Goal: Task Accomplishment & Management: Complete application form

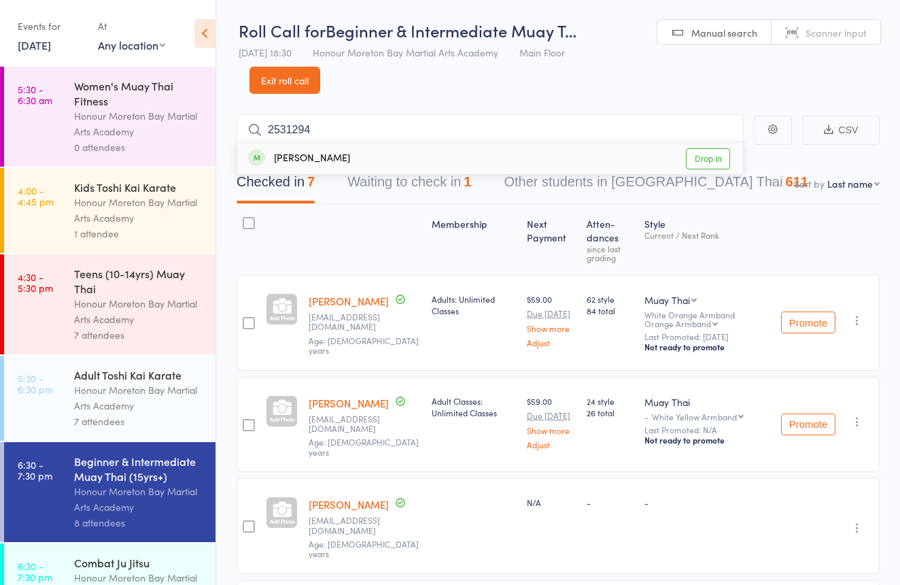
click at [300, 86] on link "Exit roll call" at bounding box center [285, 80] width 71 height 27
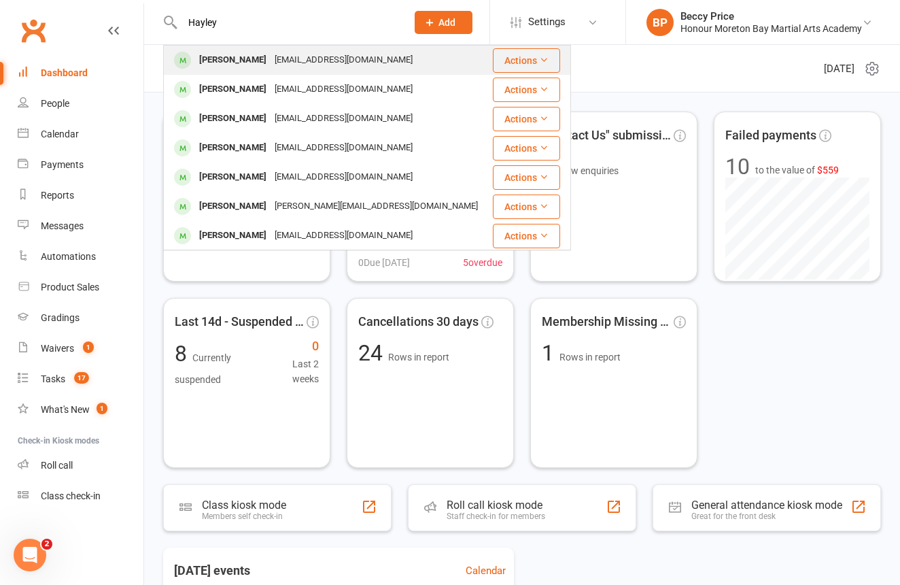
type input "Hayley"
click at [287, 65] on div "[EMAIL_ADDRESS][DOMAIN_NAME]" at bounding box center [344, 60] width 146 height 20
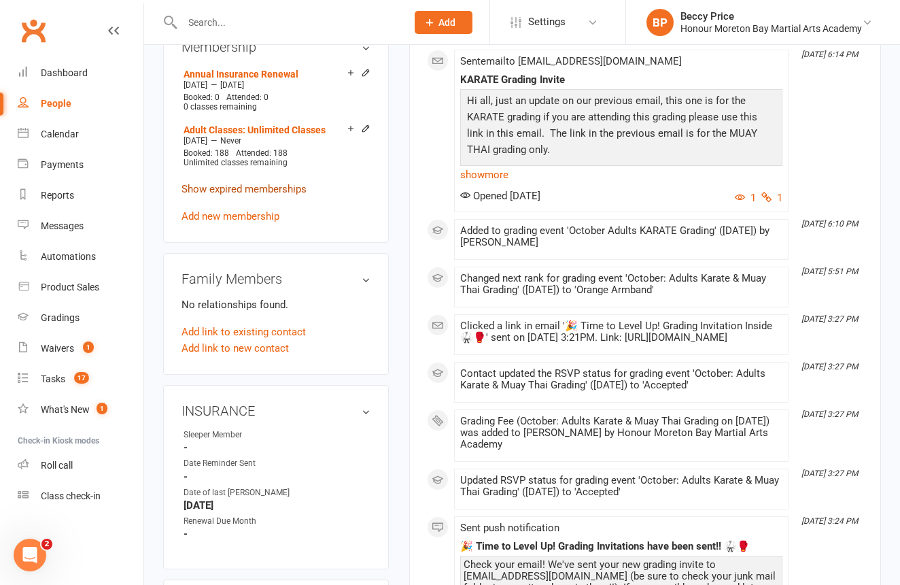
scroll to position [635, 0]
click at [256, 222] on link "Add new membership" at bounding box center [231, 216] width 98 height 12
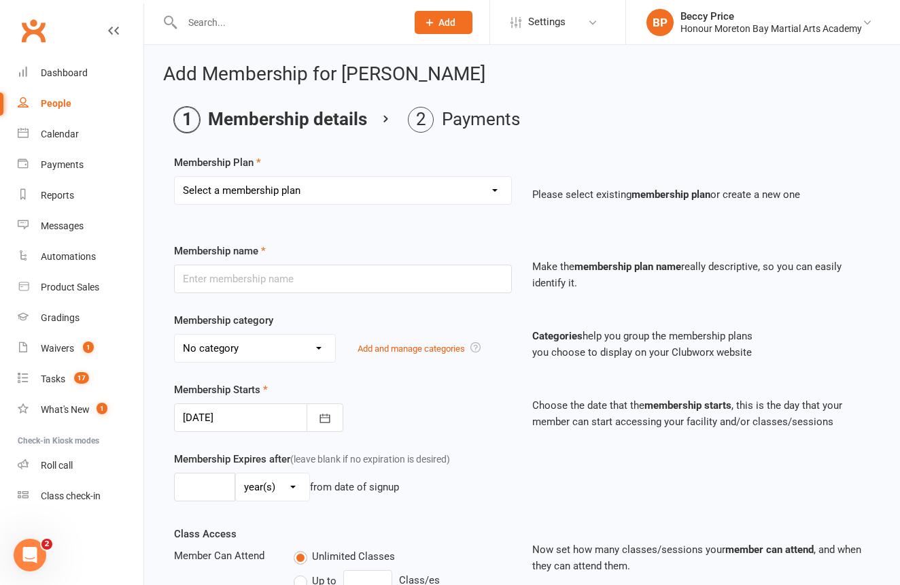
select select "0"
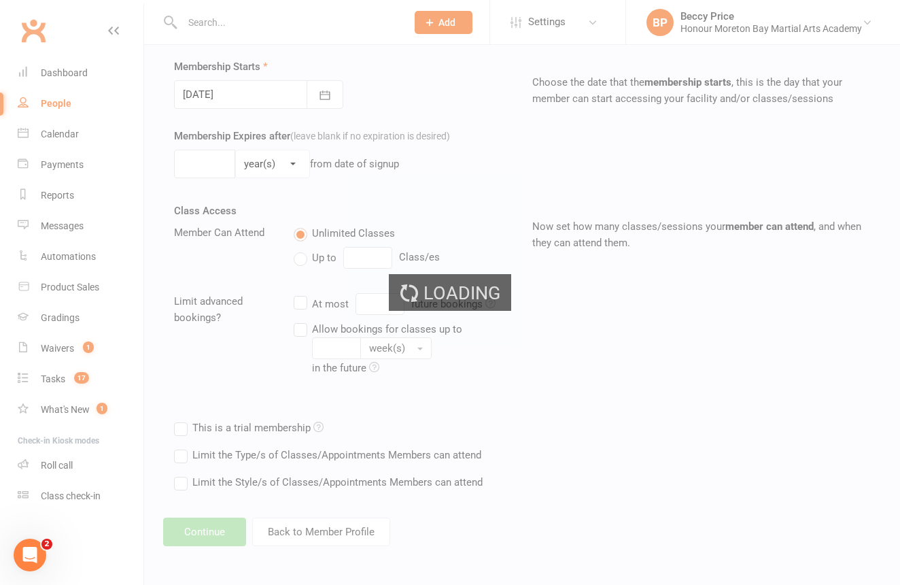
type input "Sign Up Fee Paid (Insurance + Gloves)"
select select "10"
type input "1"
type input "0"
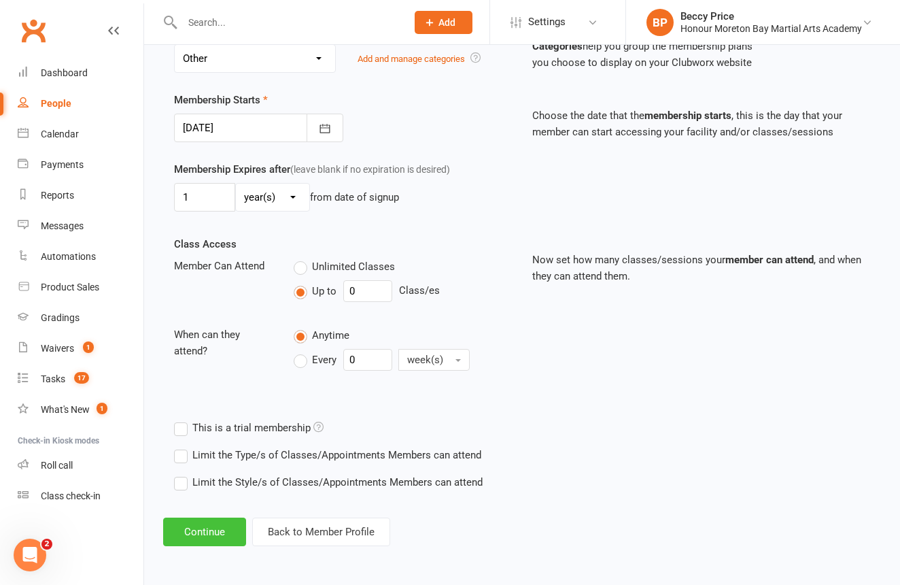
scroll to position [334, 0]
click at [227, 517] on button "Continue" at bounding box center [204, 531] width 83 height 29
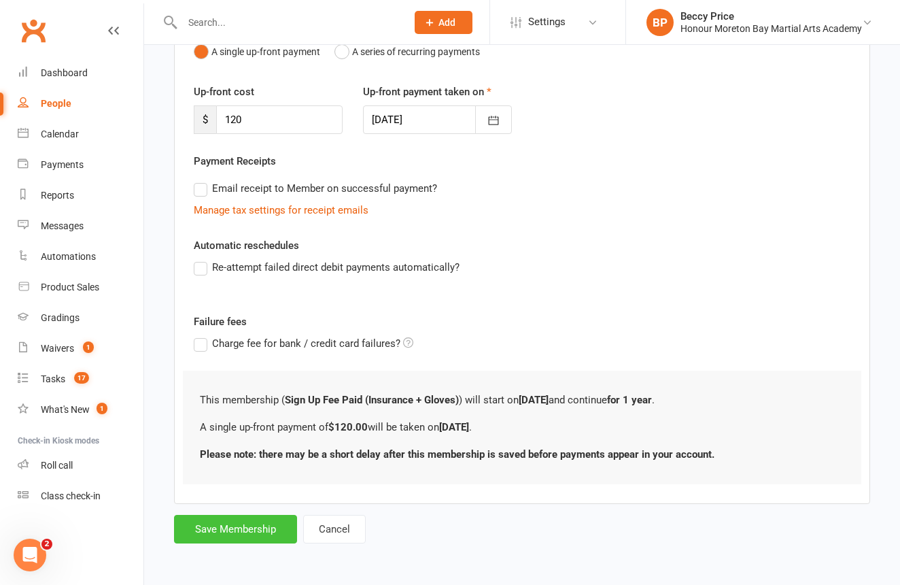
scroll to position [167, 0]
click at [264, 523] on button "Save Membership" at bounding box center [235, 529] width 123 height 29
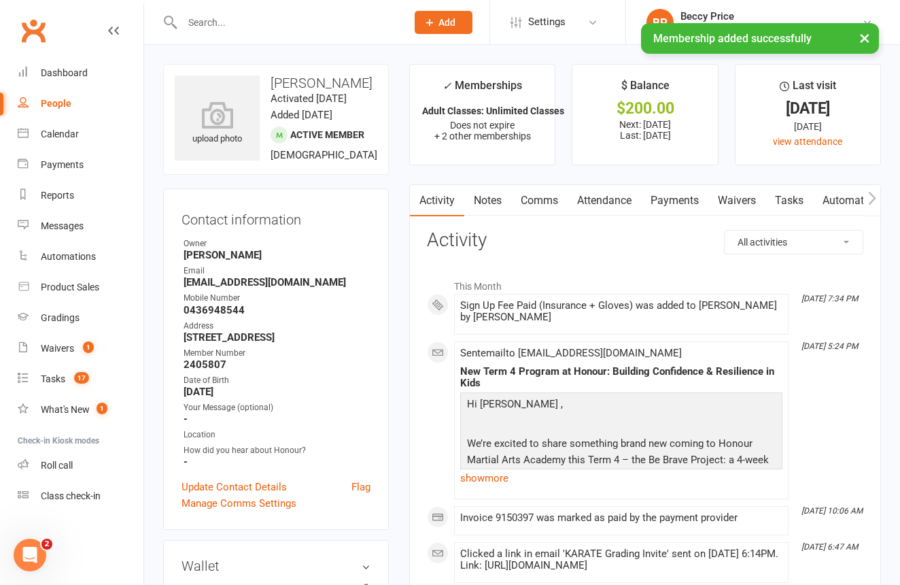
click at [665, 199] on link "Payments" at bounding box center [674, 200] width 67 height 31
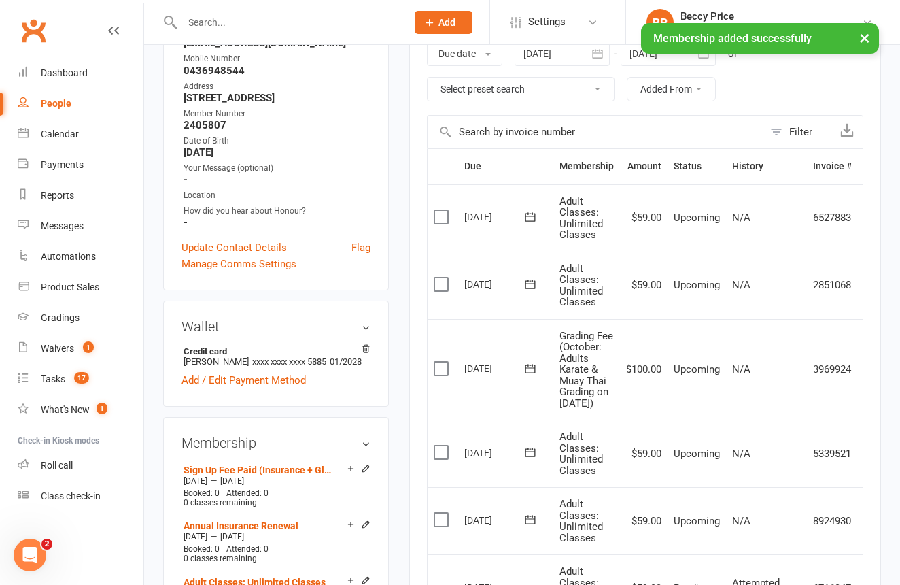
scroll to position [246, 0]
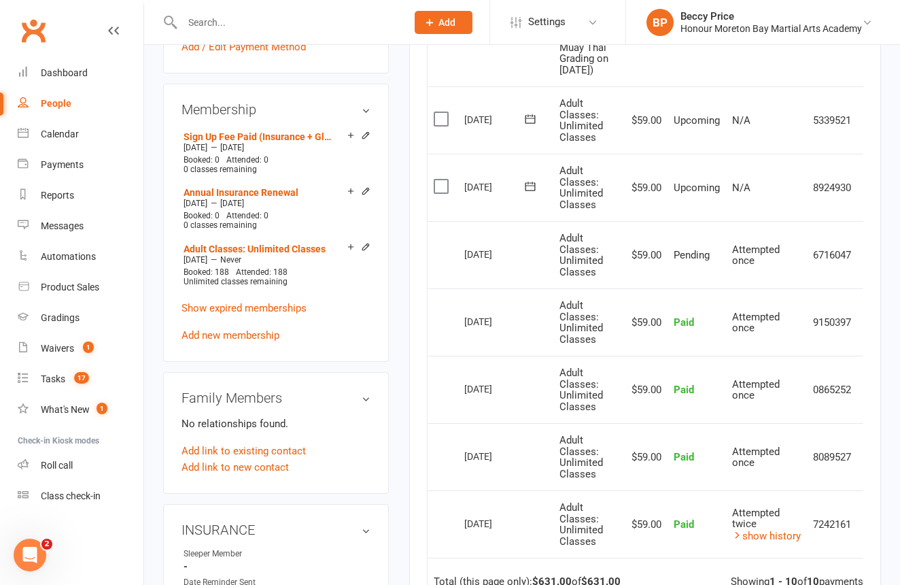
scroll to position [570, 0]
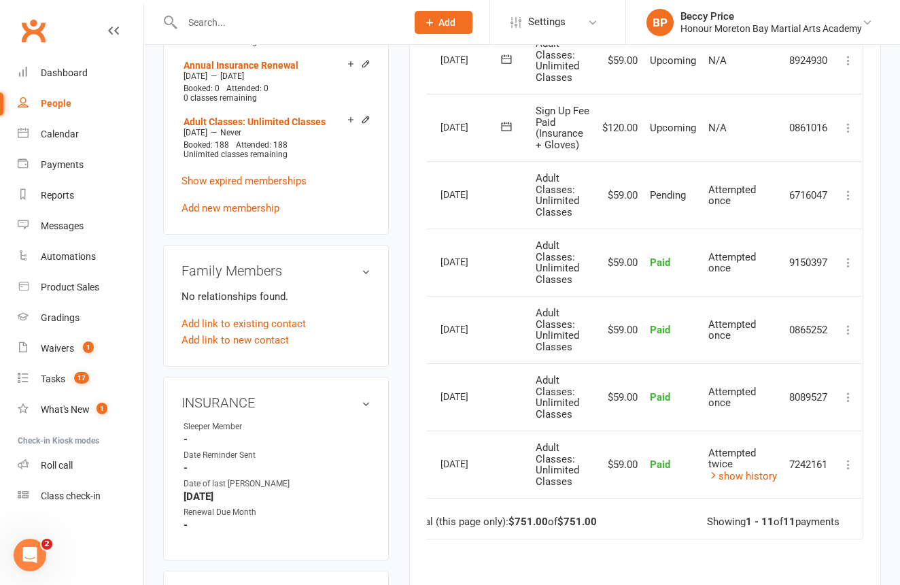
scroll to position [0, 28]
click at [846, 135] on icon at bounding box center [849, 128] width 14 height 14
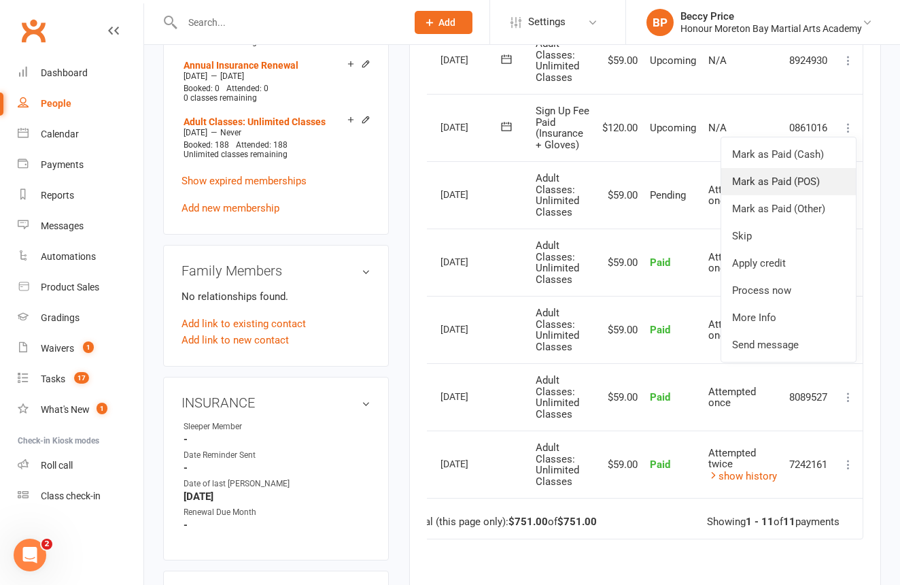
click at [798, 195] on link "Mark as Paid (POS)" at bounding box center [788, 181] width 135 height 27
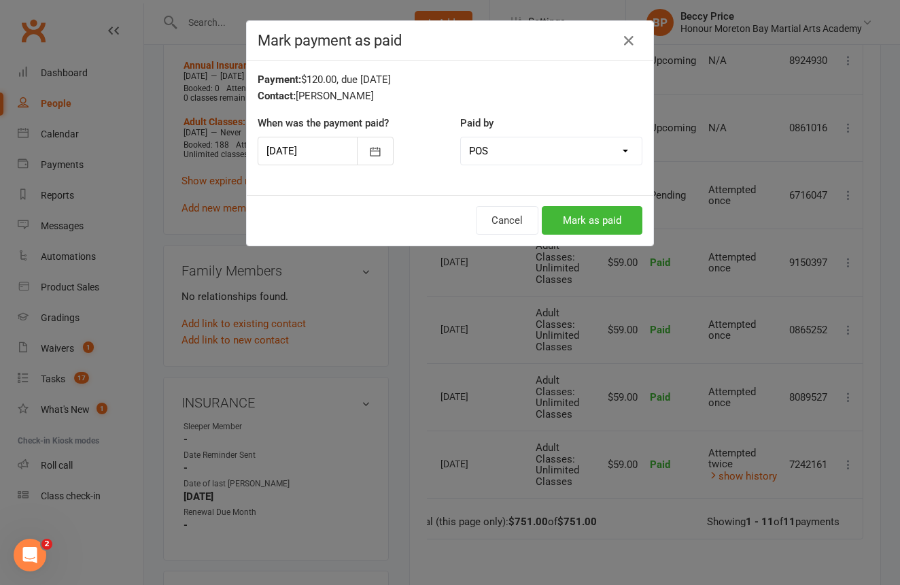
drag, startPoint x: 591, startPoint y: 216, endPoint x: 571, endPoint y: 190, distance: 32.9
click at [591, 216] on button "Mark as paid" at bounding box center [592, 220] width 101 height 29
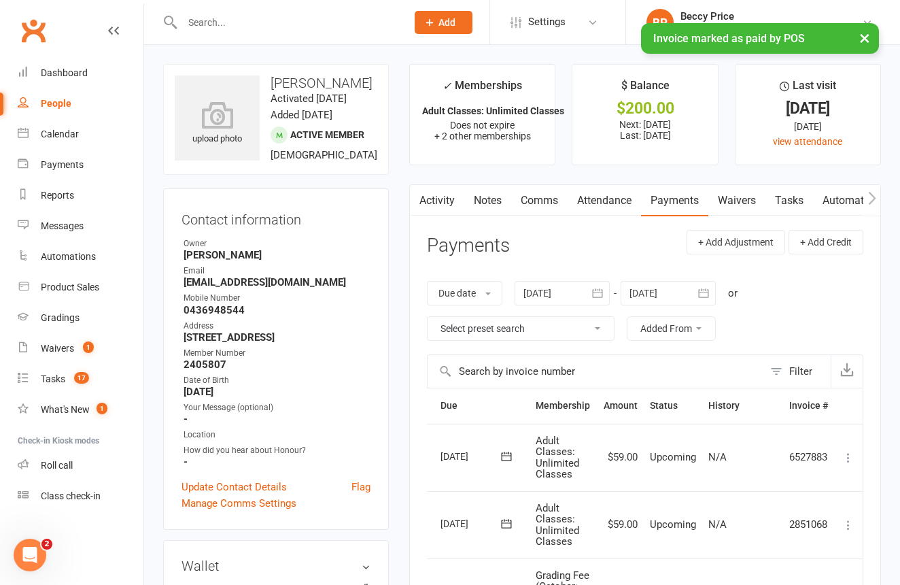
scroll to position [0, 0]
click at [500, 205] on link "Notes" at bounding box center [487, 200] width 47 height 31
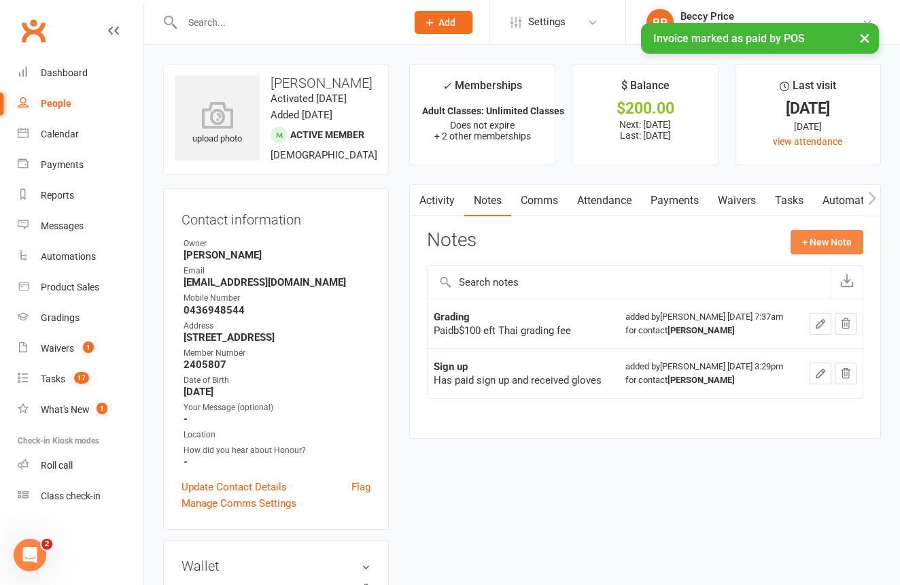
click at [809, 230] on button "+ New Note" at bounding box center [827, 242] width 73 height 24
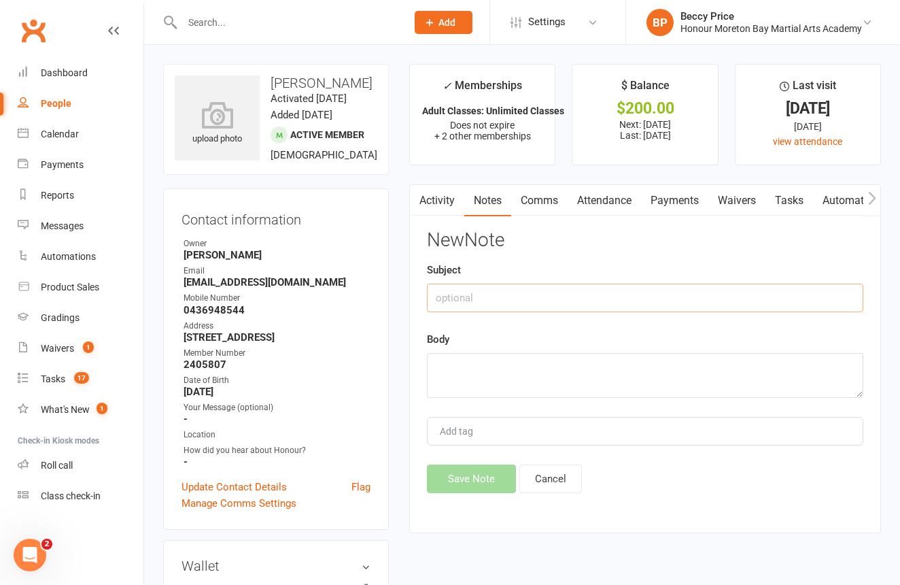
click at [543, 293] on input "text" at bounding box center [645, 298] width 436 height 29
type input "sign up"
drag, startPoint x: 461, startPoint y: 463, endPoint x: 487, endPoint y: 402, distance: 66.1
click at [468, 451] on div "New Note Subject sign up Body Add tag Save Note Cancel" at bounding box center [645, 361] width 436 height 263
click at [487, 377] on textarea at bounding box center [645, 375] width 436 height 45
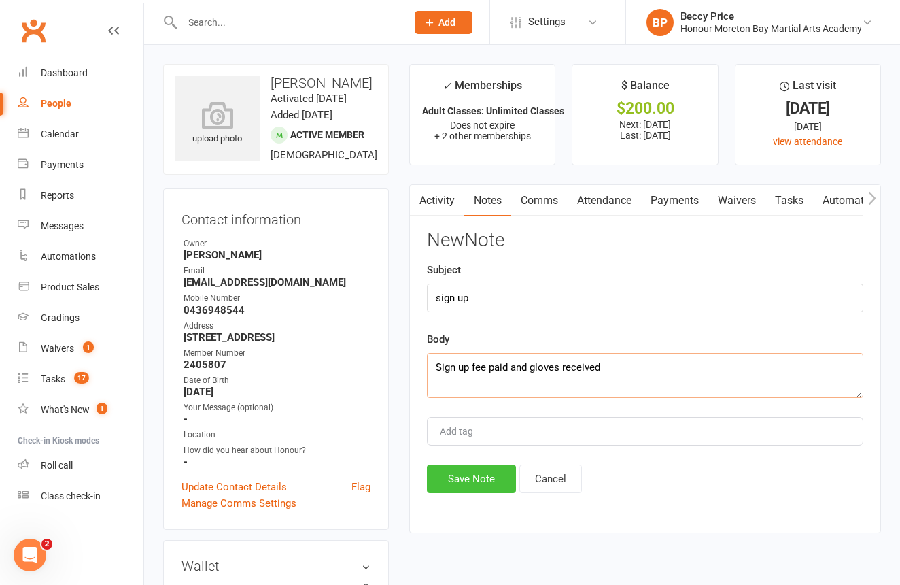
type textarea "Sign up fee paid and gloves received"
click at [465, 475] on button "Save Note" at bounding box center [471, 478] width 89 height 29
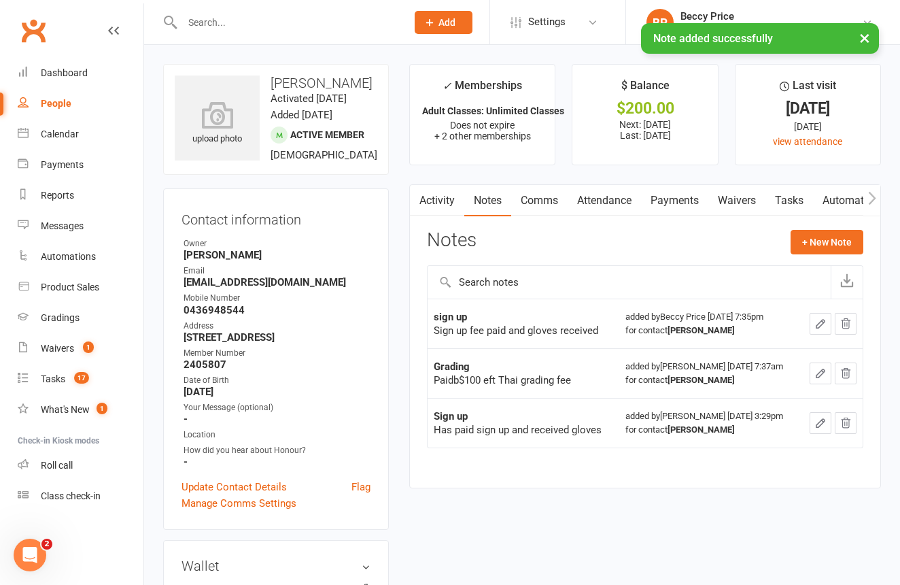
click at [304, 20] on input "text" at bounding box center [287, 22] width 219 height 19
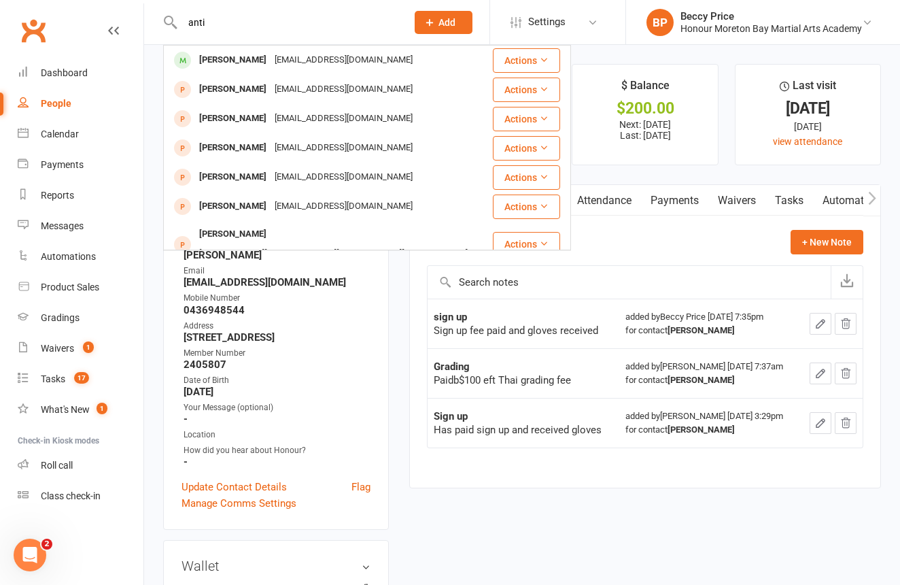
type input "anti"
drag, startPoint x: 304, startPoint y: 20, endPoint x: 262, endPoint y: 155, distance: 141.5
click at [263, 155] on div "[PERSON_NAME]" at bounding box center [232, 148] width 75 height 20
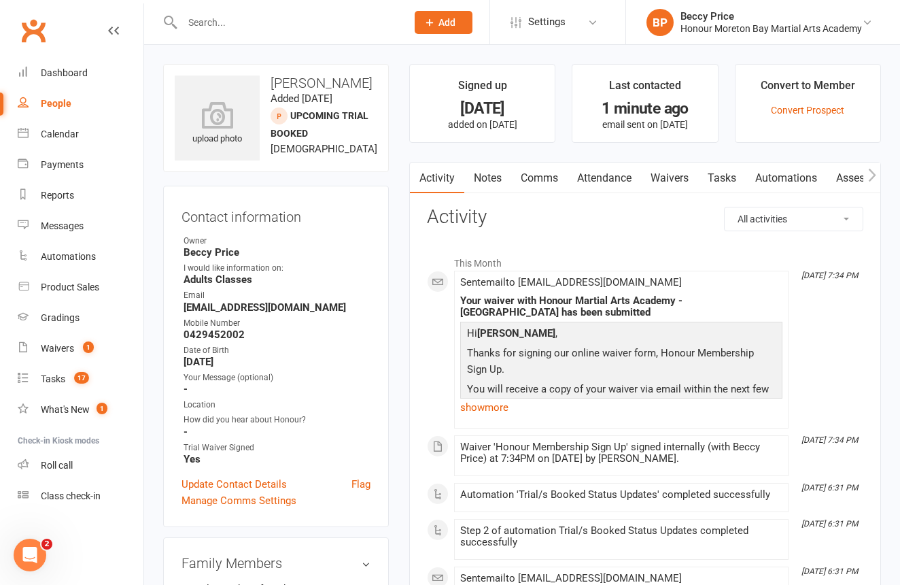
click at [683, 179] on link "Waivers" at bounding box center [669, 177] width 57 height 31
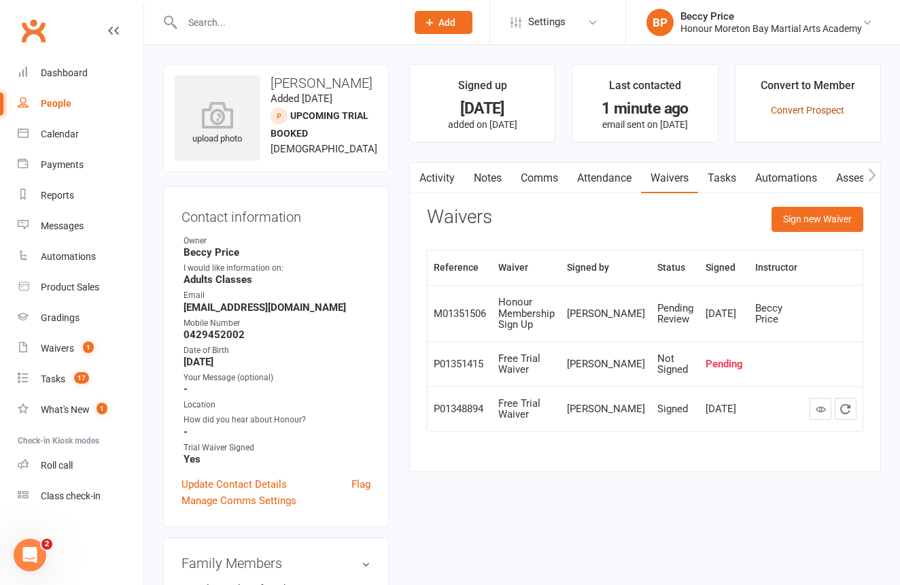
click at [829, 107] on link "Convert Prospect" at bounding box center [807, 110] width 73 height 11
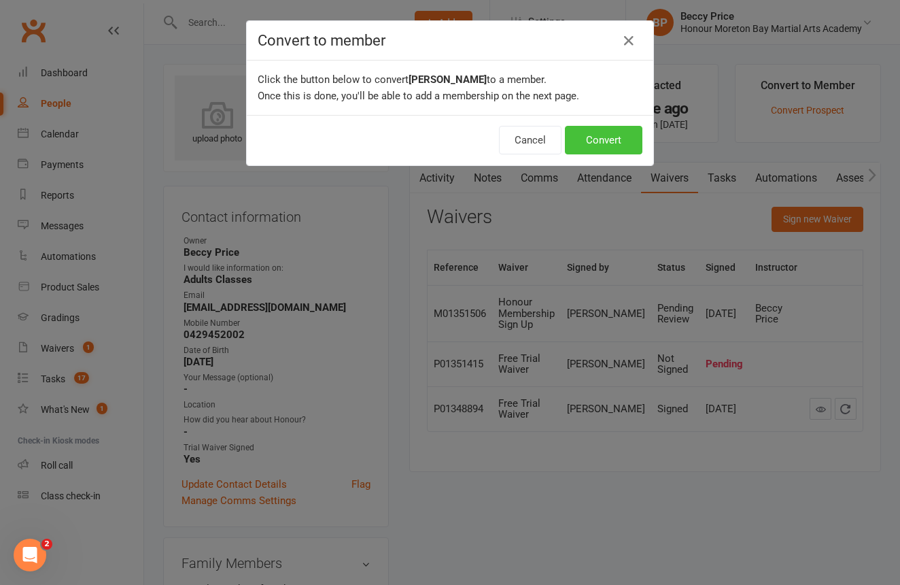
click at [611, 133] on button "Convert" at bounding box center [604, 140] width 78 height 29
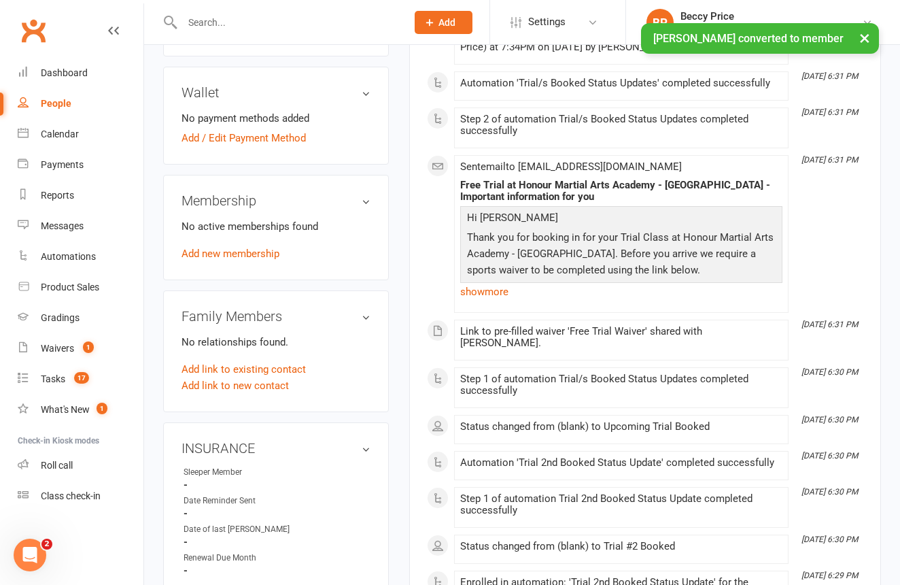
scroll to position [469, 0]
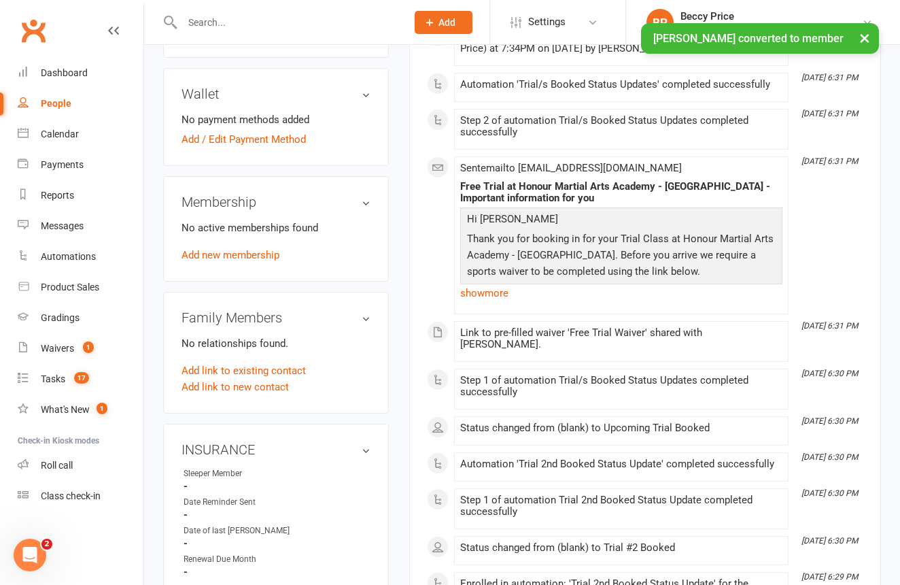
click at [252, 261] on link "Add new membership" at bounding box center [231, 255] width 98 height 12
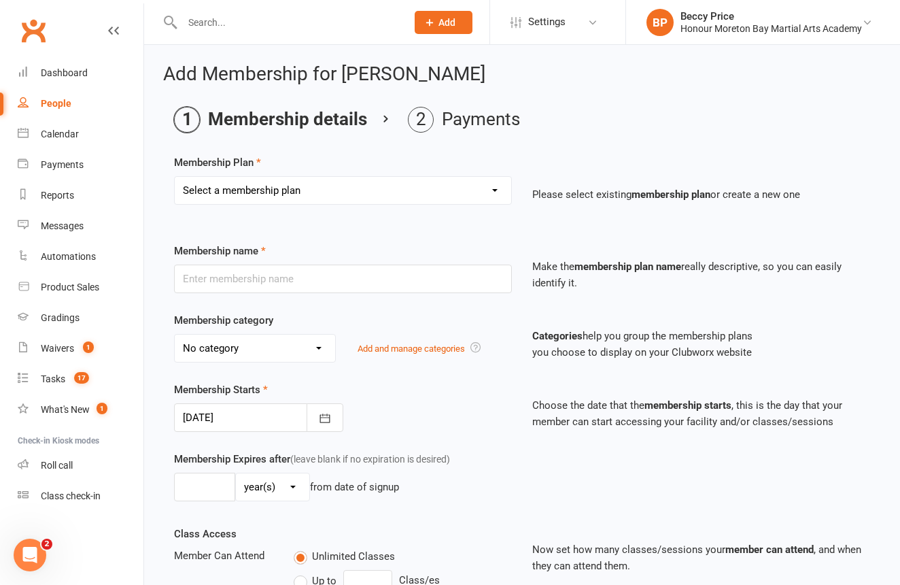
select select "0"
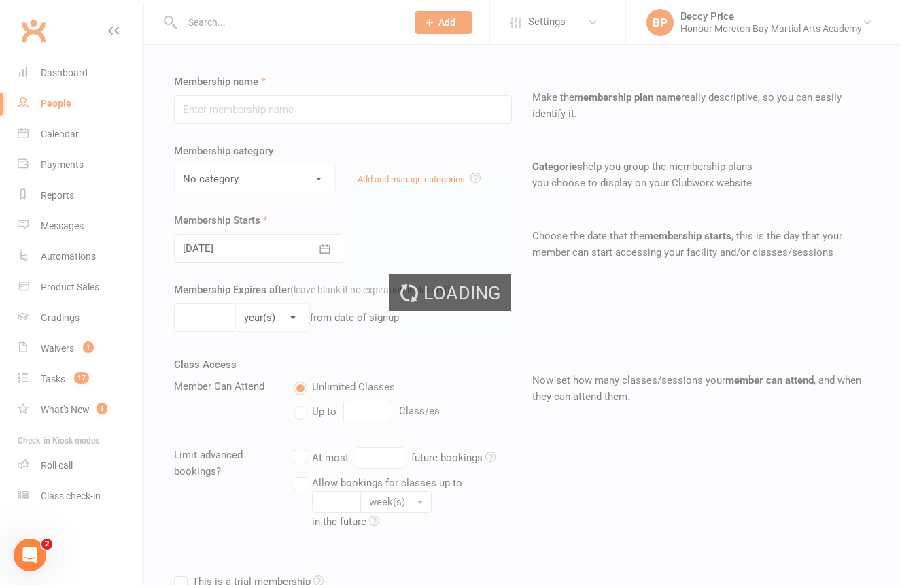
type input "Sign Up Fee Paid (Insurance + Gloves)"
select select "10"
type input "1"
type input "0"
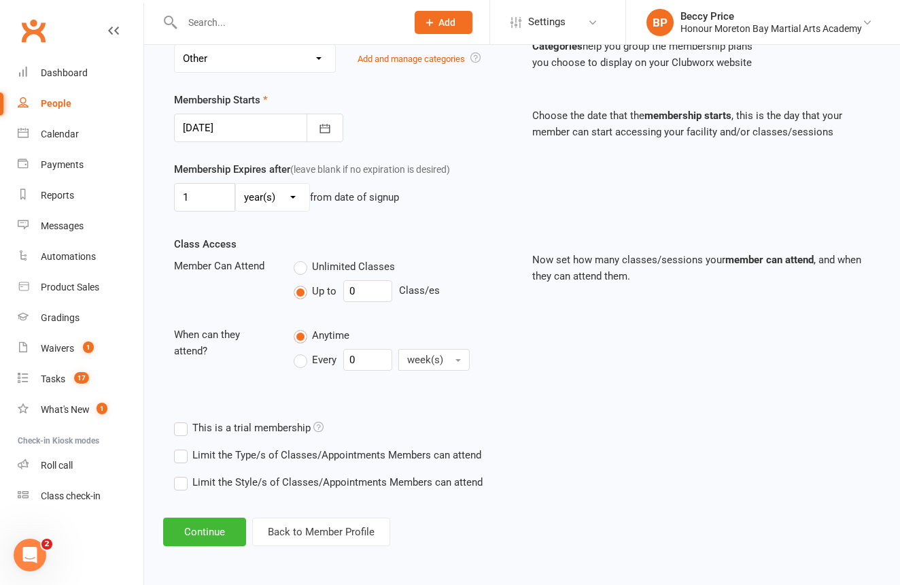
scroll to position [301, 0]
click at [233, 524] on button "Continue" at bounding box center [204, 531] width 83 height 29
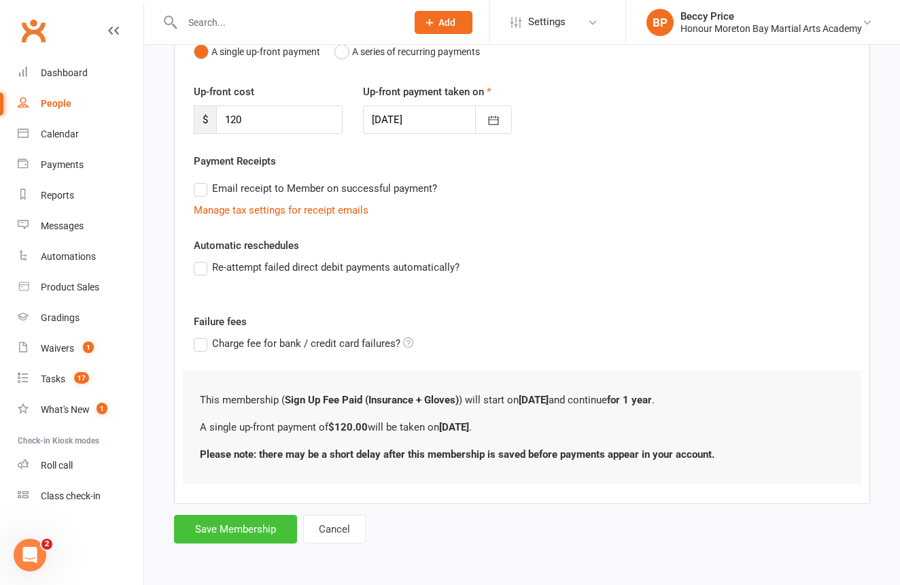
scroll to position [167, 0]
click at [226, 515] on button "Save Membership" at bounding box center [235, 529] width 123 height 29
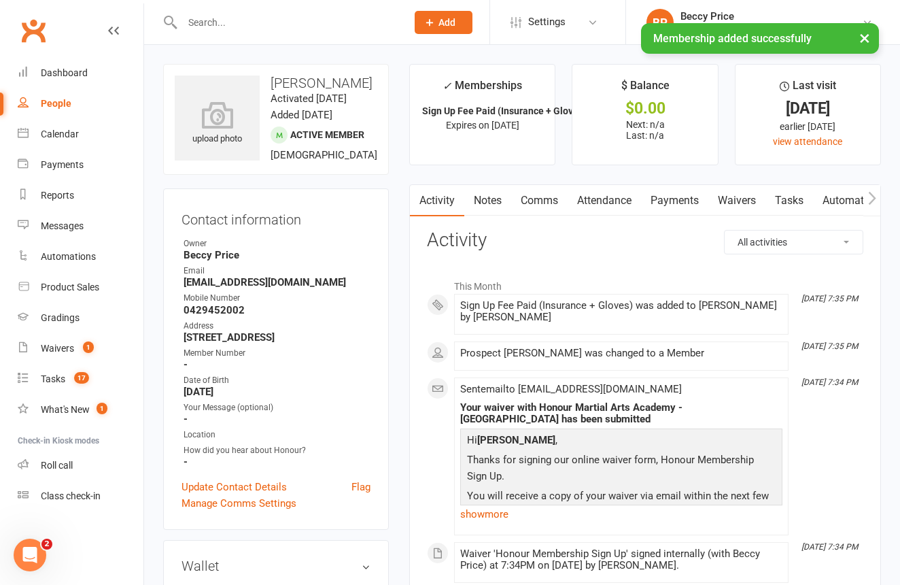
click at [486, 194] on link "Notes" at bounding box center [487, 200] width 47 height 31
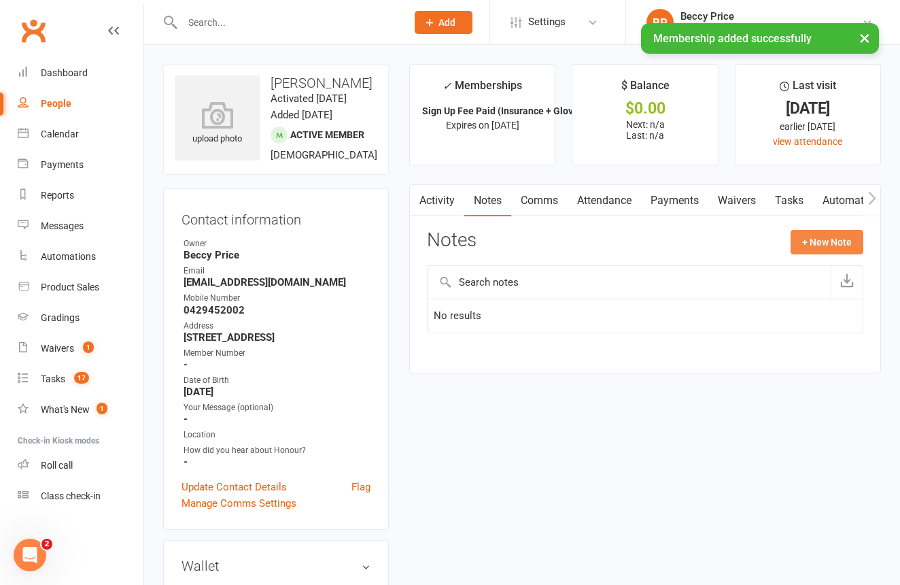
click at [848, 243] on button "+ New Note" at bounding box center [827, 242] width 73 height 24
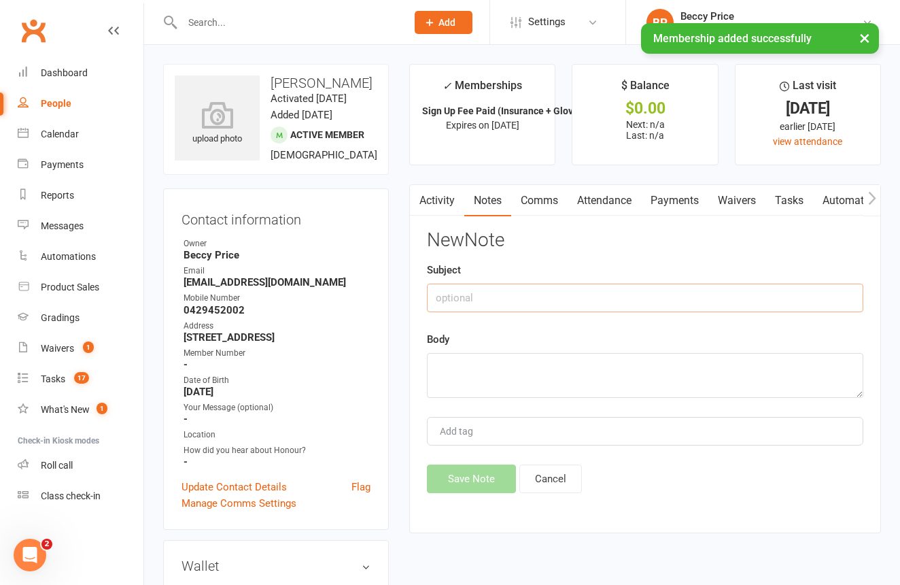
click at [561, 297] on input "text" at bounding box center [645, 298] width 436 height 29
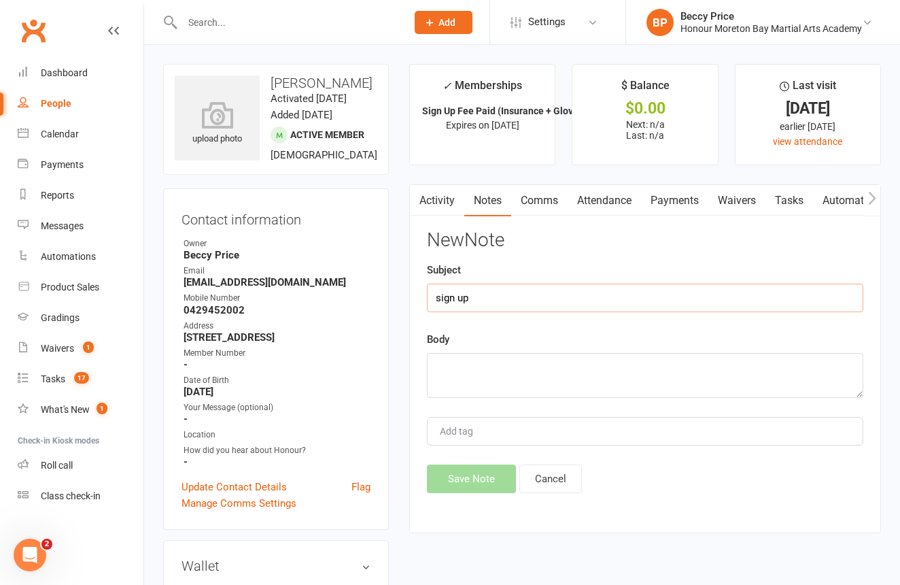
type input "sign up"
click at [596, 360] on textarea at bounding box center [645, 375] width 436 height 45
type textarea "sign up fee paid and gloves received"
click at [463, 478] on button "Save Note" at bounding box center [471, 478] width 89 height 29
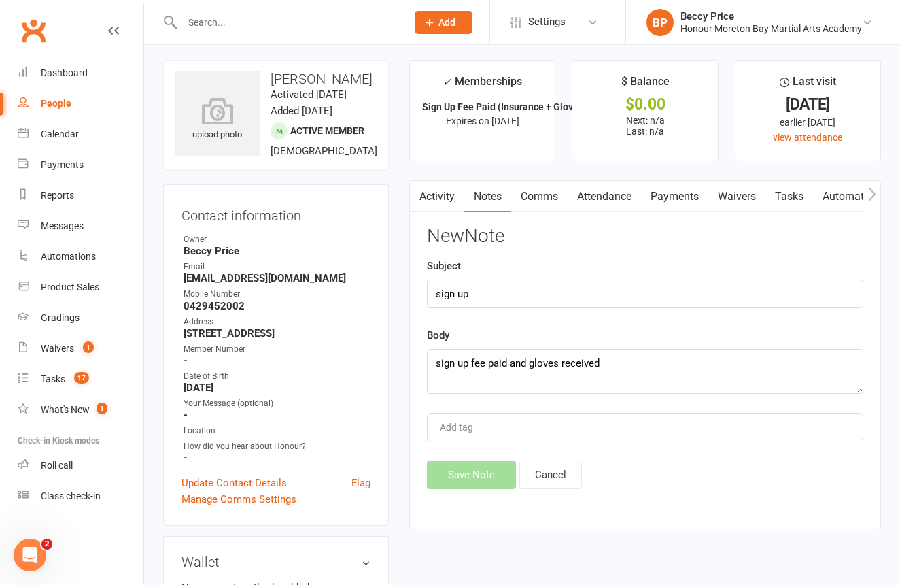
scroll to position [10, 0]
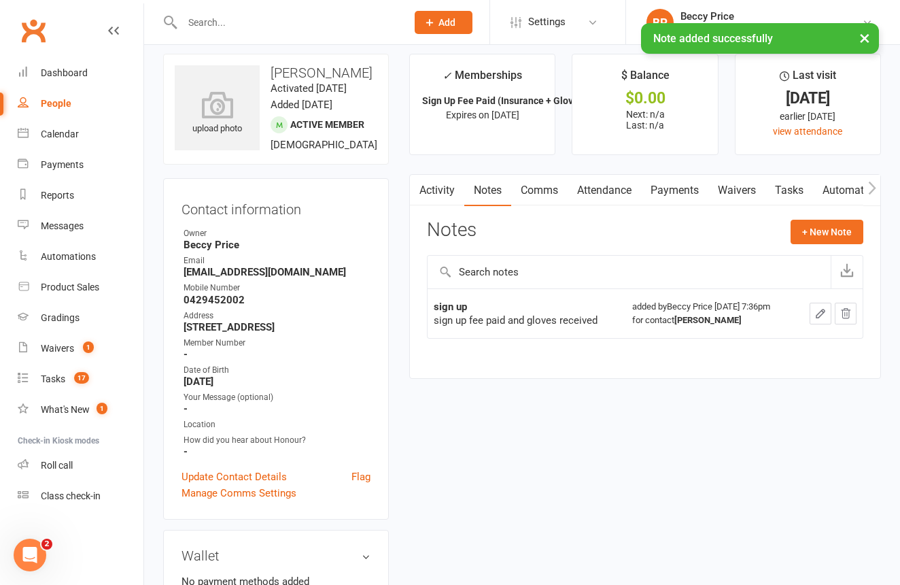
drag, startPoint x: 702, startPoint y: 199, endPoint x: 715, endPoint y: 203, distance: 12.9
click at [702, 199] on link "Payments" at bounding box center [674, 190] width 67 height 31
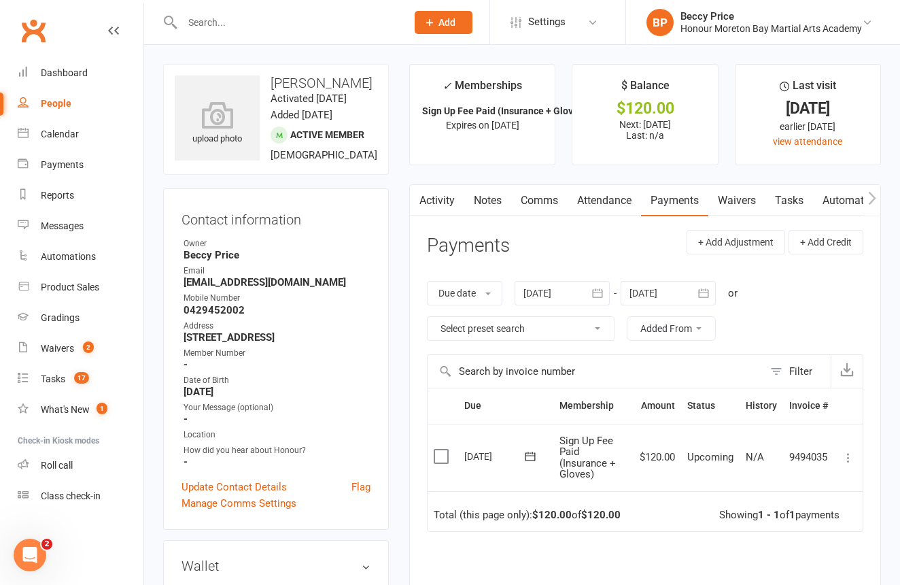
click at [851, 456] on icon at bounding box center [849, 458] width 14 height 14
click at [806, 501] on link "Mark as Paid (POS)" at bounding box center [788, 511] width 135 height 27
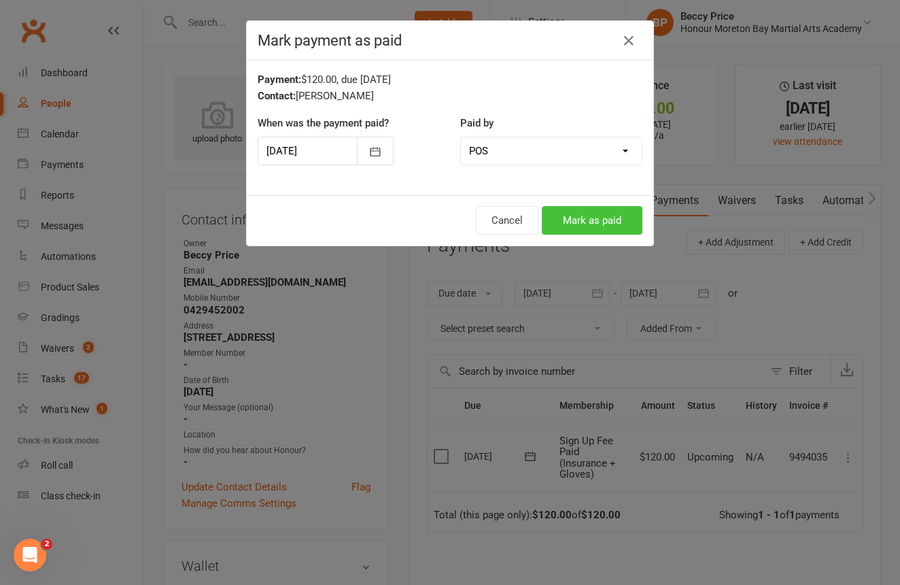
click at [621, 212] on button "Mark as paid" at bounding box center [592, 220] width 101 height 29
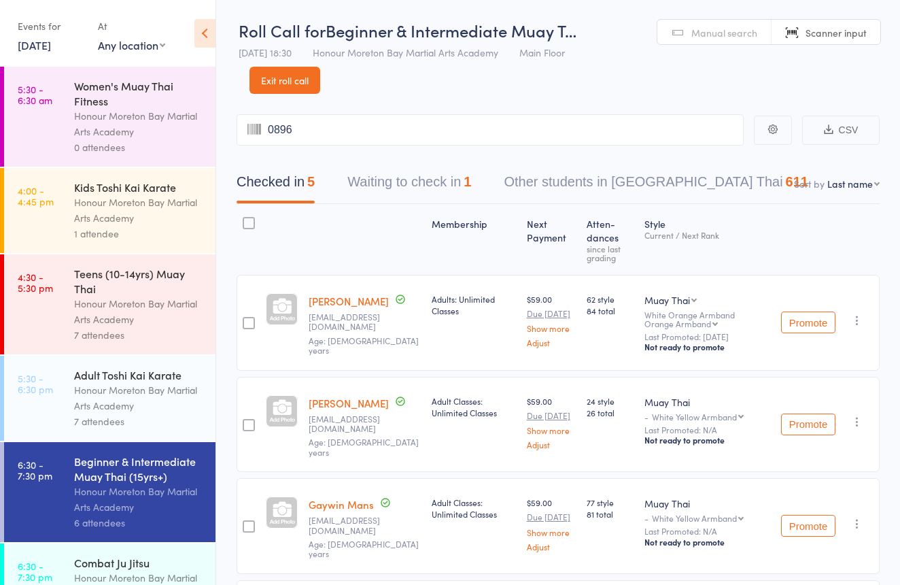
type input "0896"
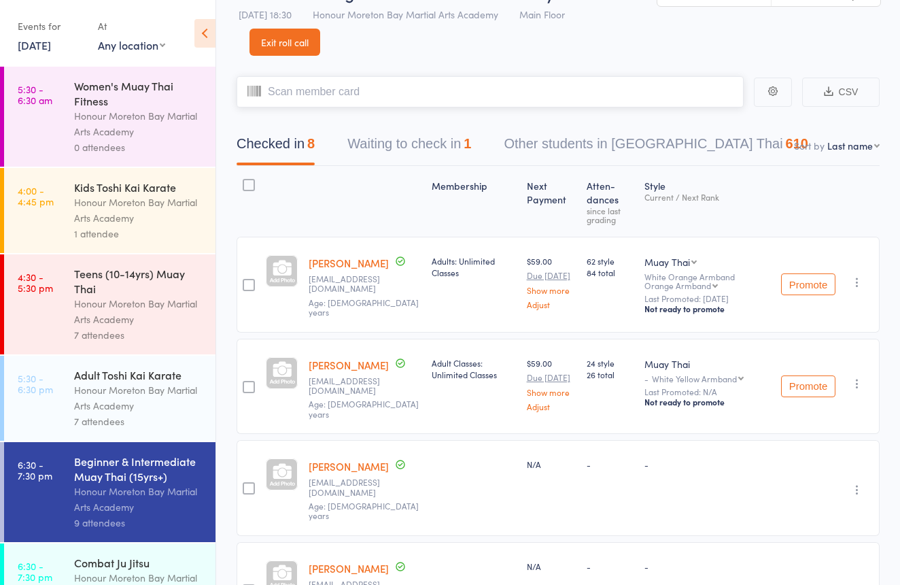
scroll to position [43, 0]
